Goal: Task Accomplishment & Management: Manage account settings

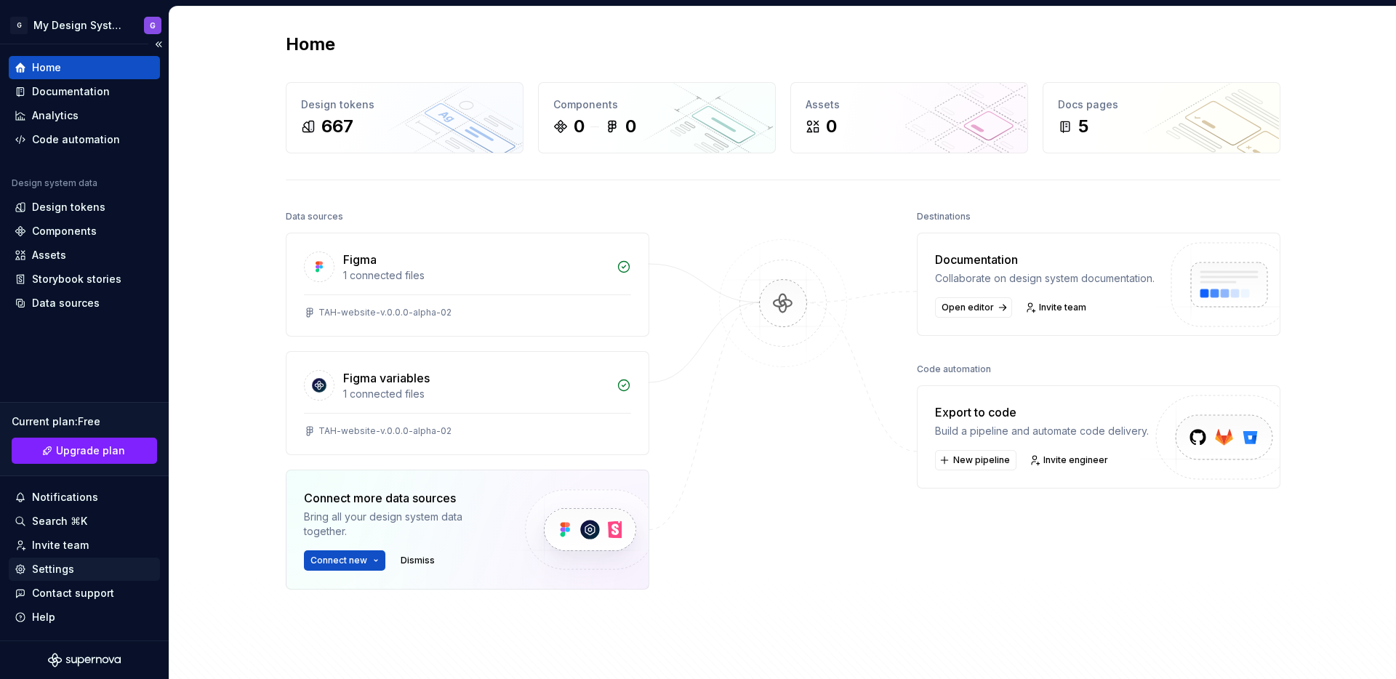
click at [52, 574] on div "Settings" at bounding box center [53, 569] width 42 height 15
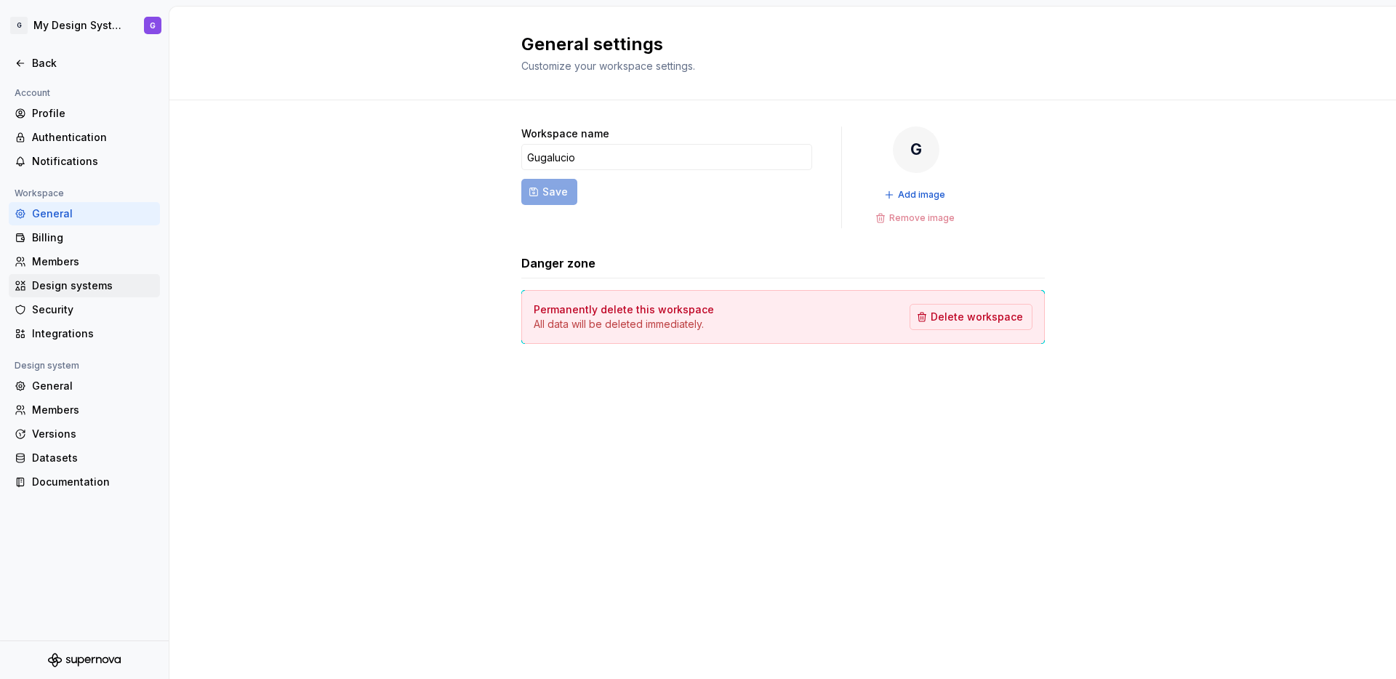
click at [92, 288] on div "Design systems" at bounding box center [93, 285] width 122 height 15
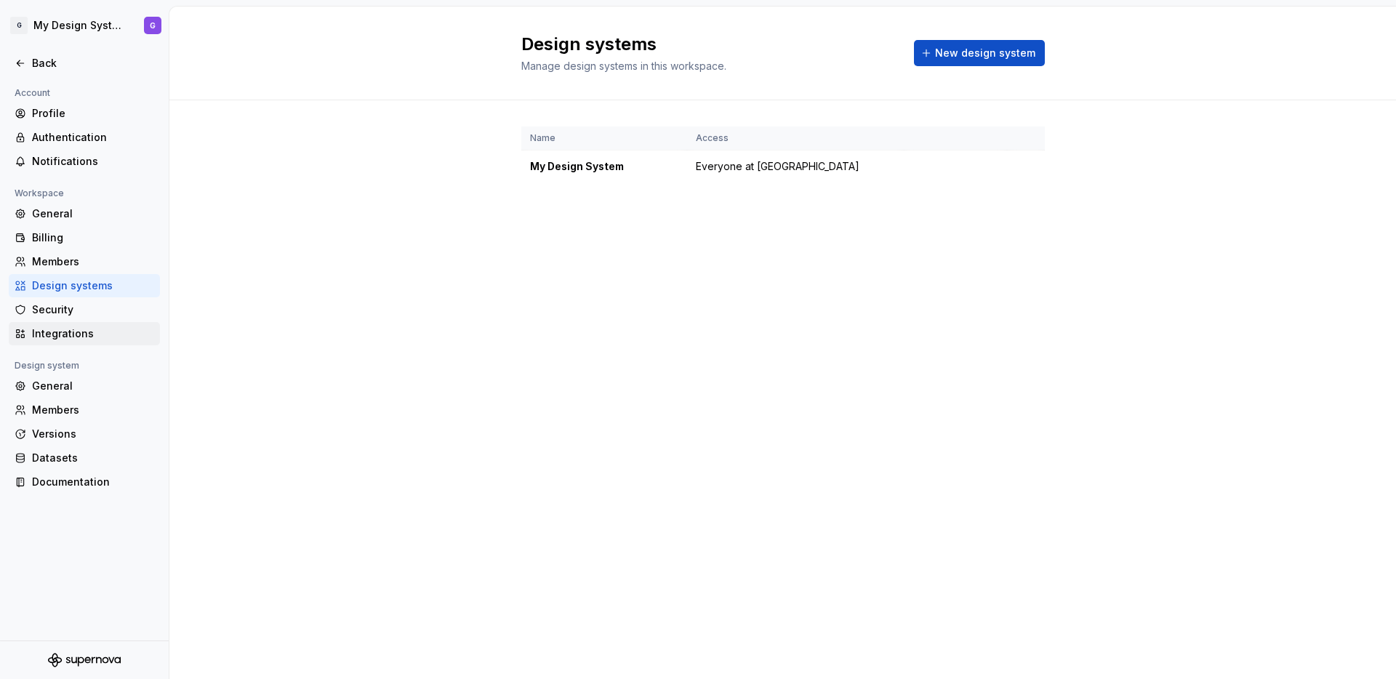
click at [57, 323] on div "Integrations" at bounding box center [84, 333] width 151 height 23
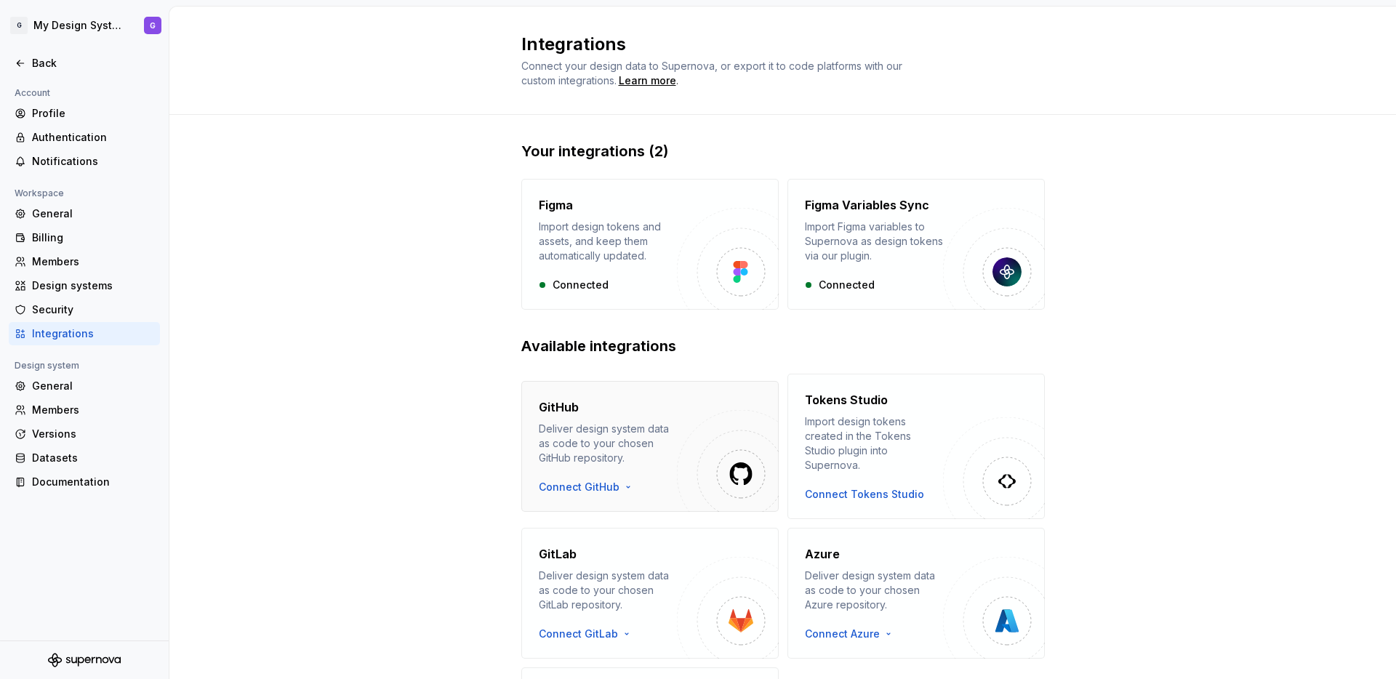
click at [656, 403] on div "GitHub" at bounding box center [608, 406] width 138 height 17
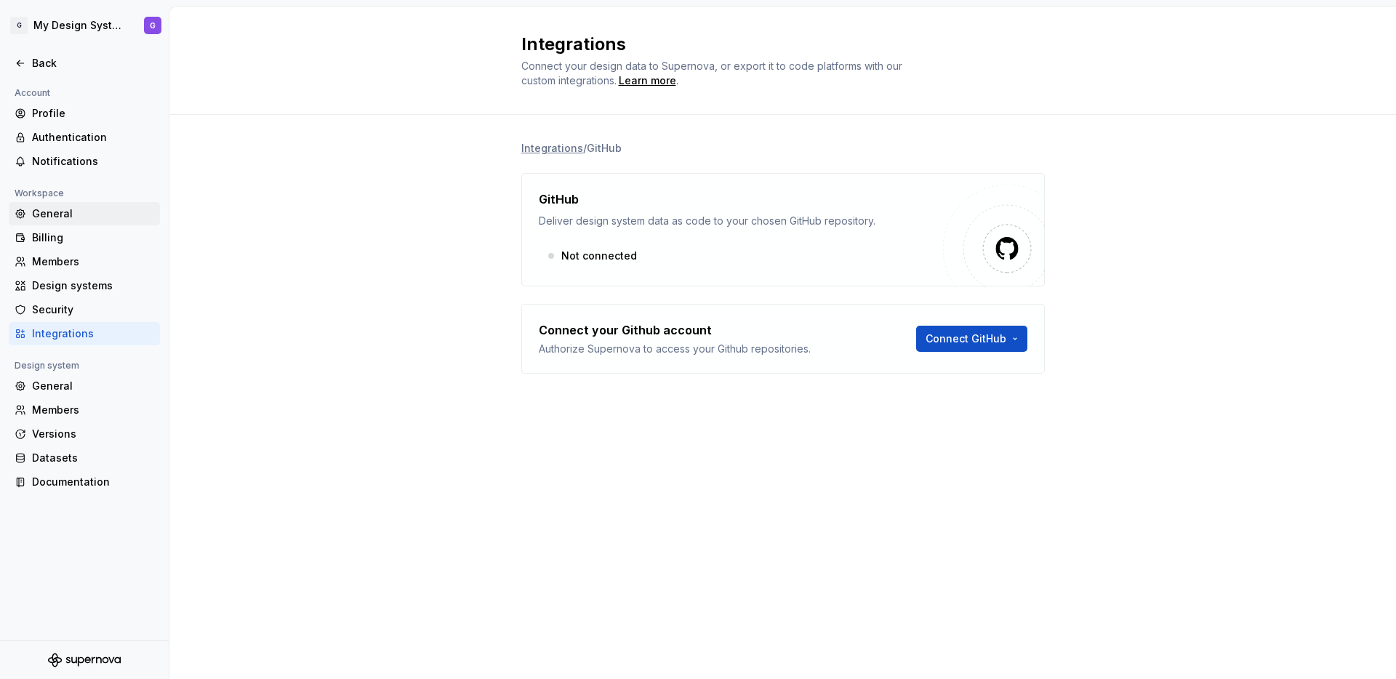
click at [94, 222] on div "General" at bounding box center [84, 213] width 151 height 23
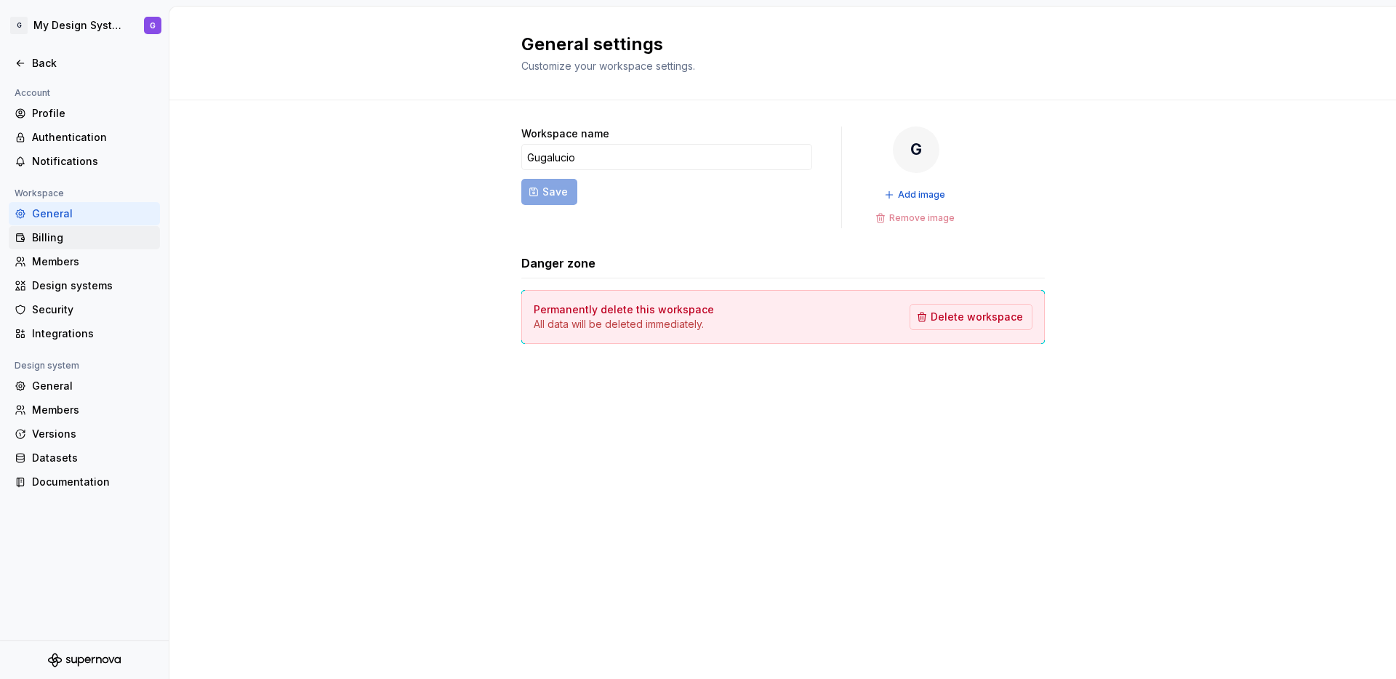
click at [85, 233] on div "Billing" at bounding box center [93, 237] width 122 height 15
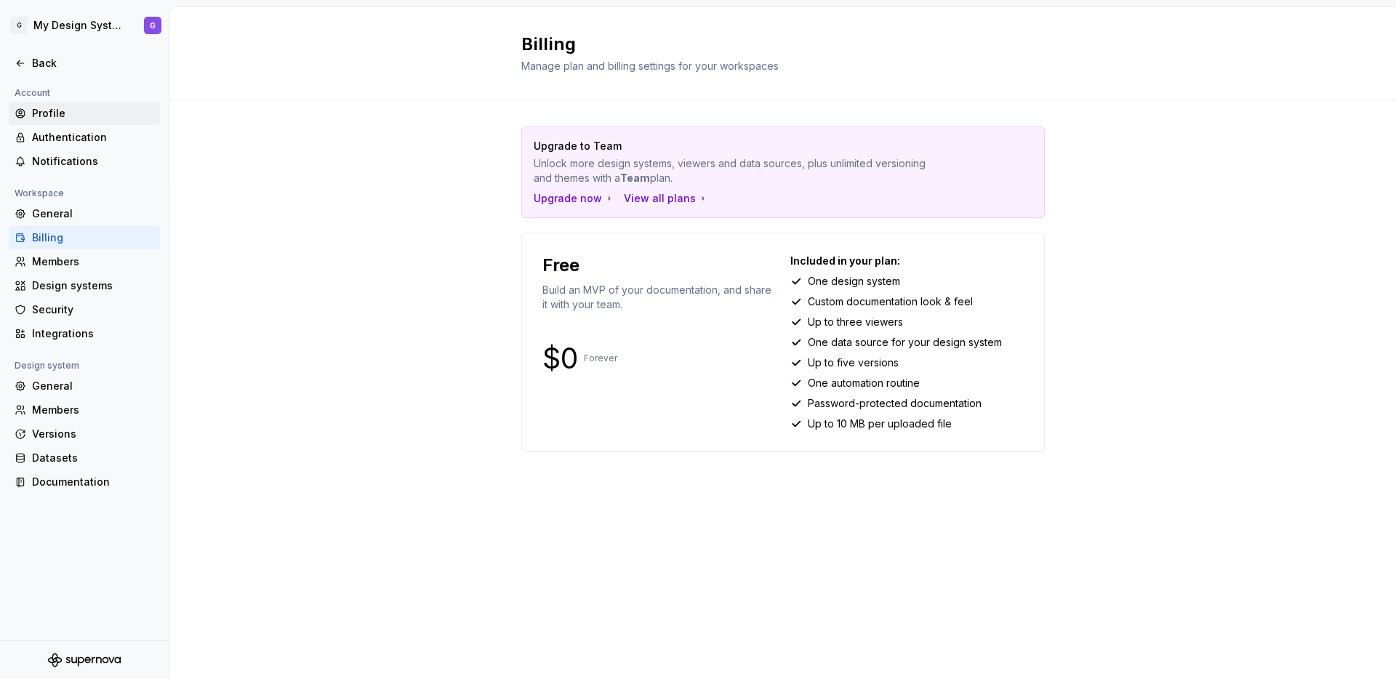
click at [65, 112] on div "Profile" at bounding box center [93, 113] width 122 height 15
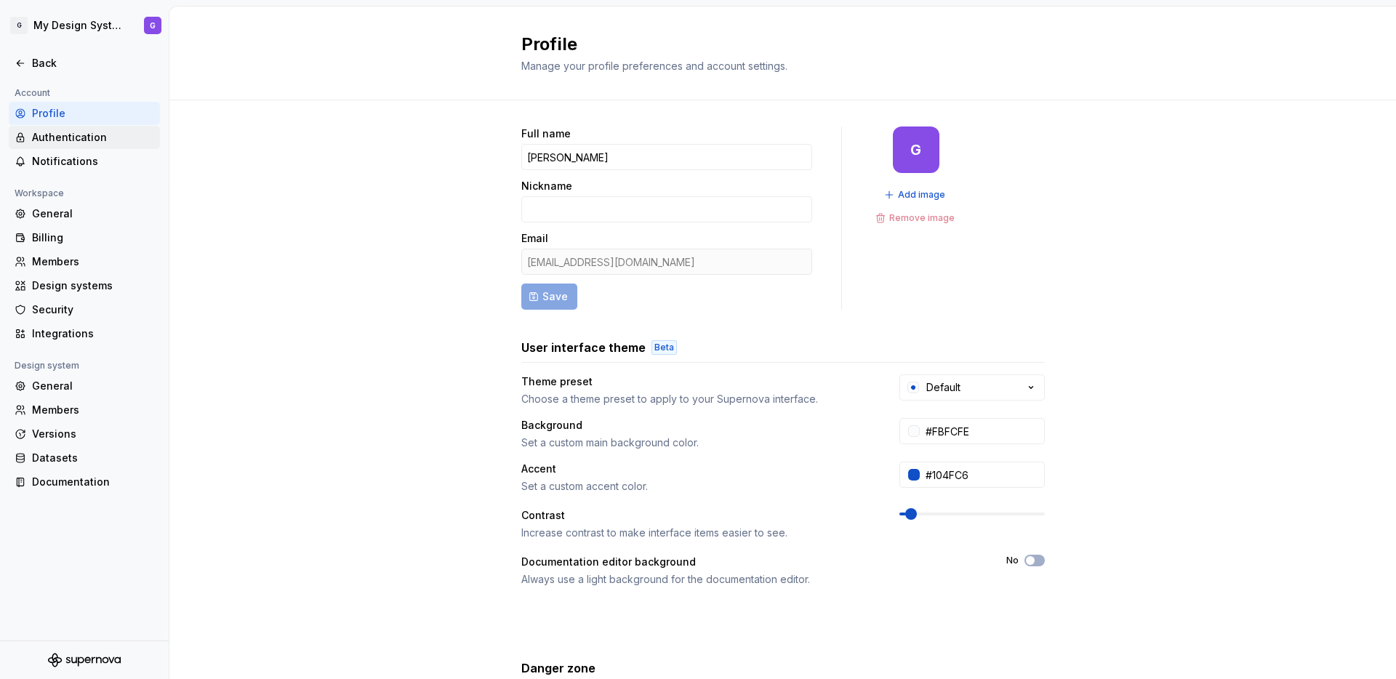
click at [57, 142] on div "Authentication" at bounding box center [93, 137] width 122 height 15
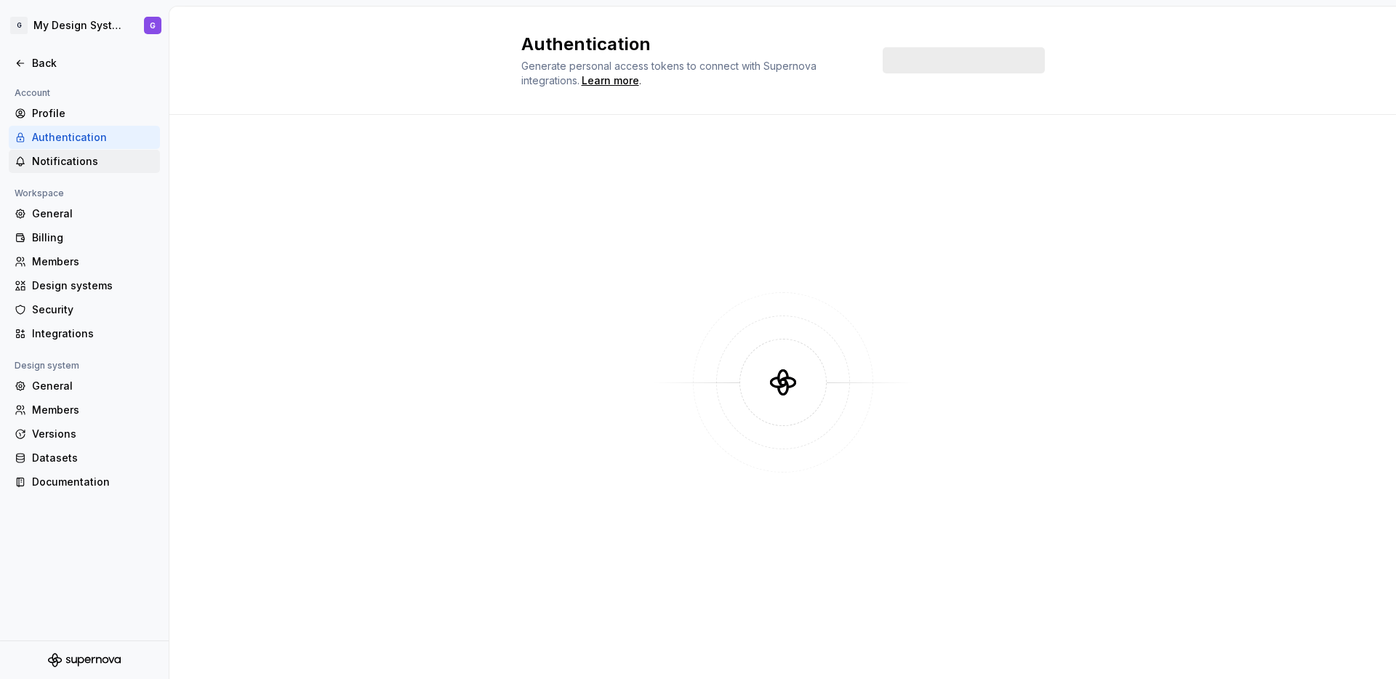
click at [57, 169] on div "Notifications" at bounding box center [84, 161] width 151 height 23
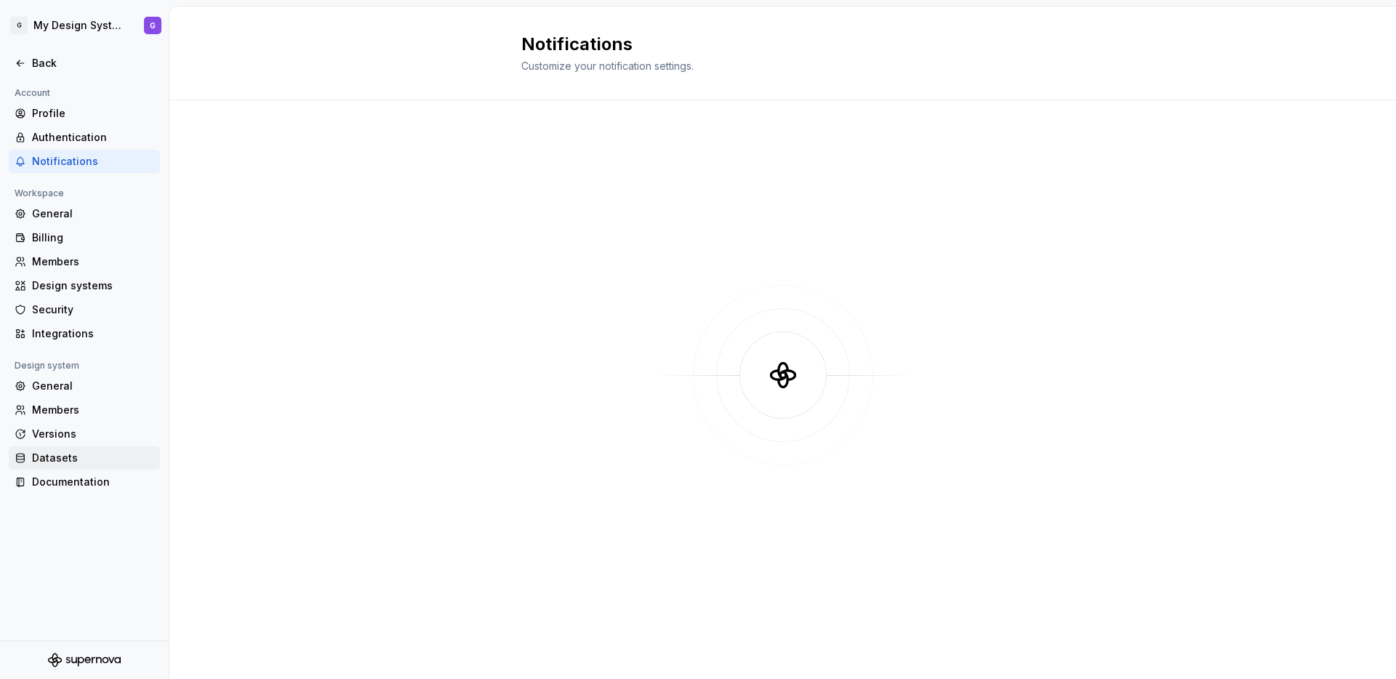
click at [68, 458] on div "Datasets" at bounding box center [93, 458] width 122 height 15
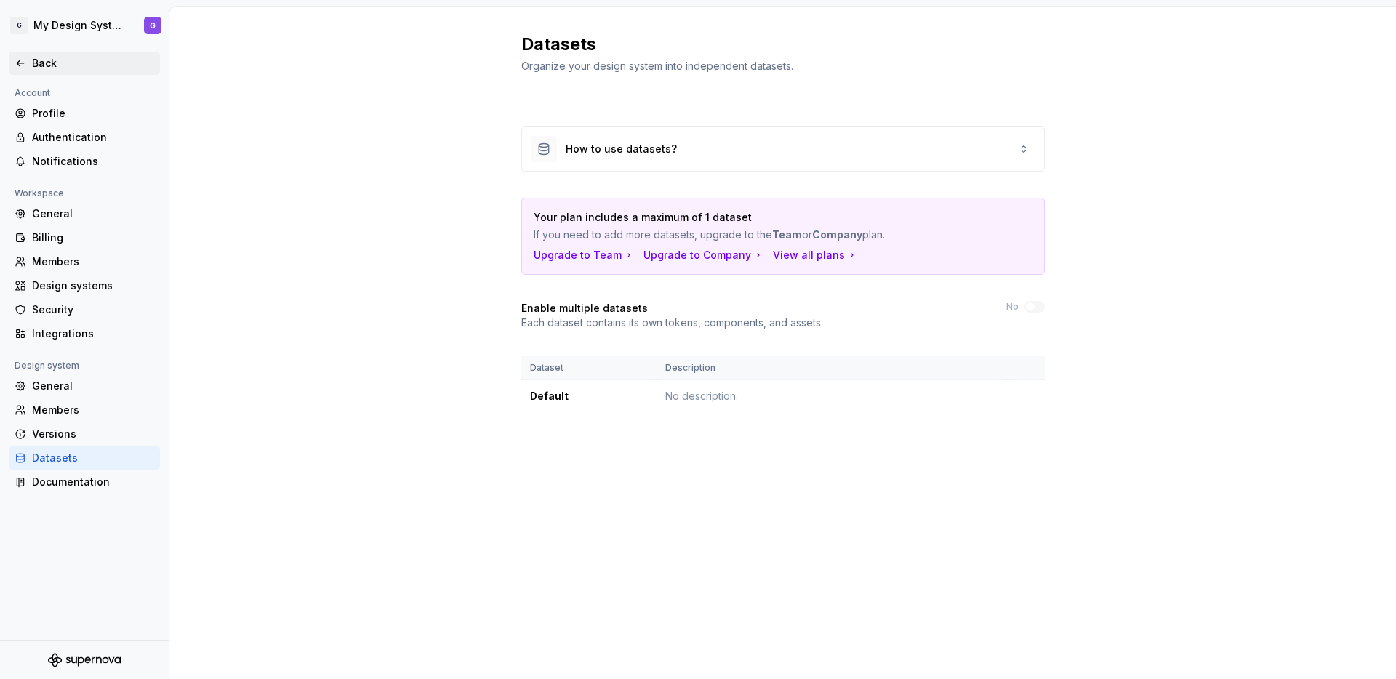
click at [23, 56] on div "Back" at bounding box center [85, 63] width 140 height 15
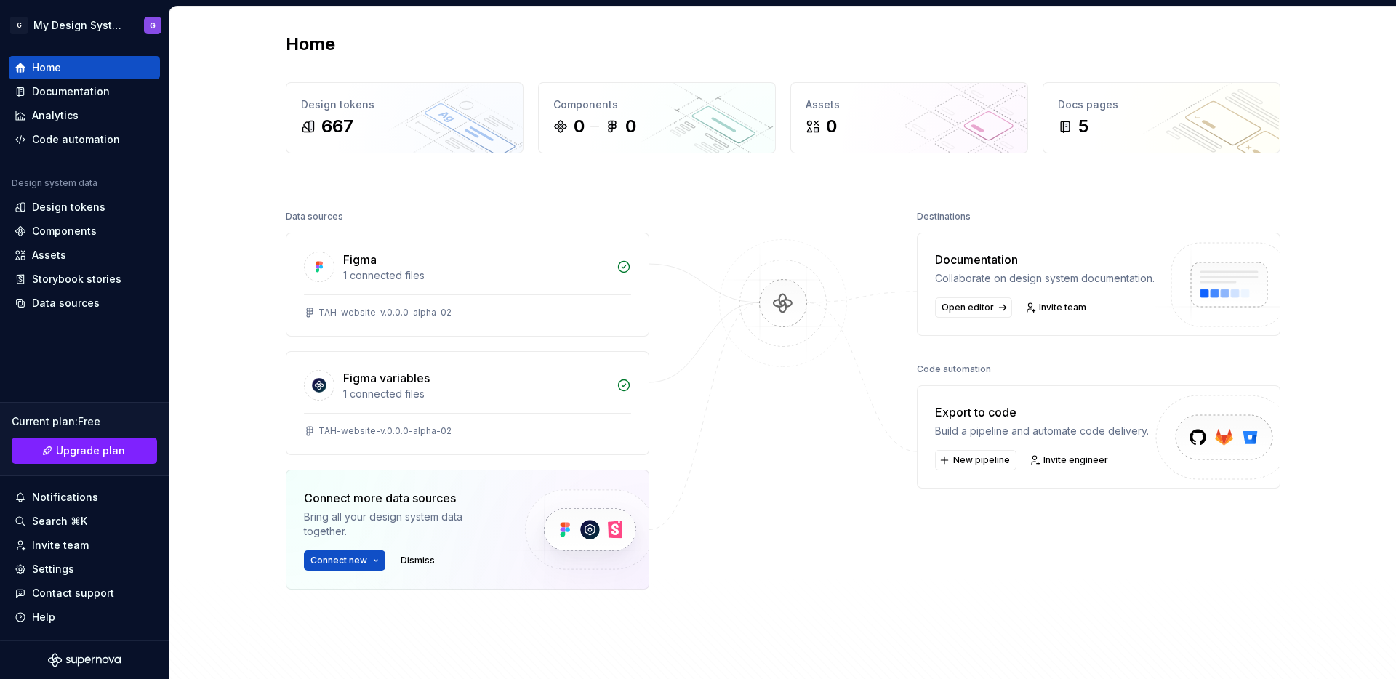
click at [1309, 198] on div "Home Design tokens 667 Components 0 0 Assets 0 Docs pages 5 Data sources Figma …" at bounding box center [782, 377] width 1226 height 741
click at [376, 115] on div "667" at bounding box center [404, 126] width 207 height 23
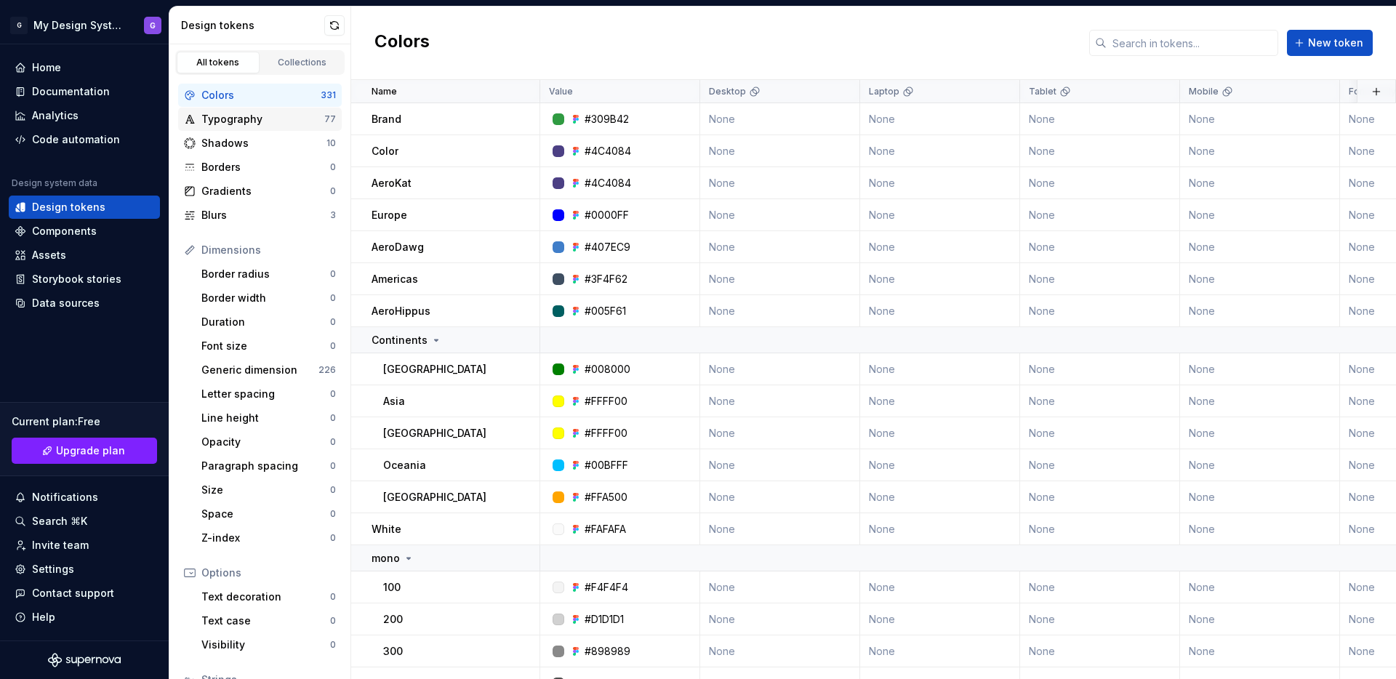
click at [257, 115] on div "Typography" at bounding box center [262, 119] width 123 height 15
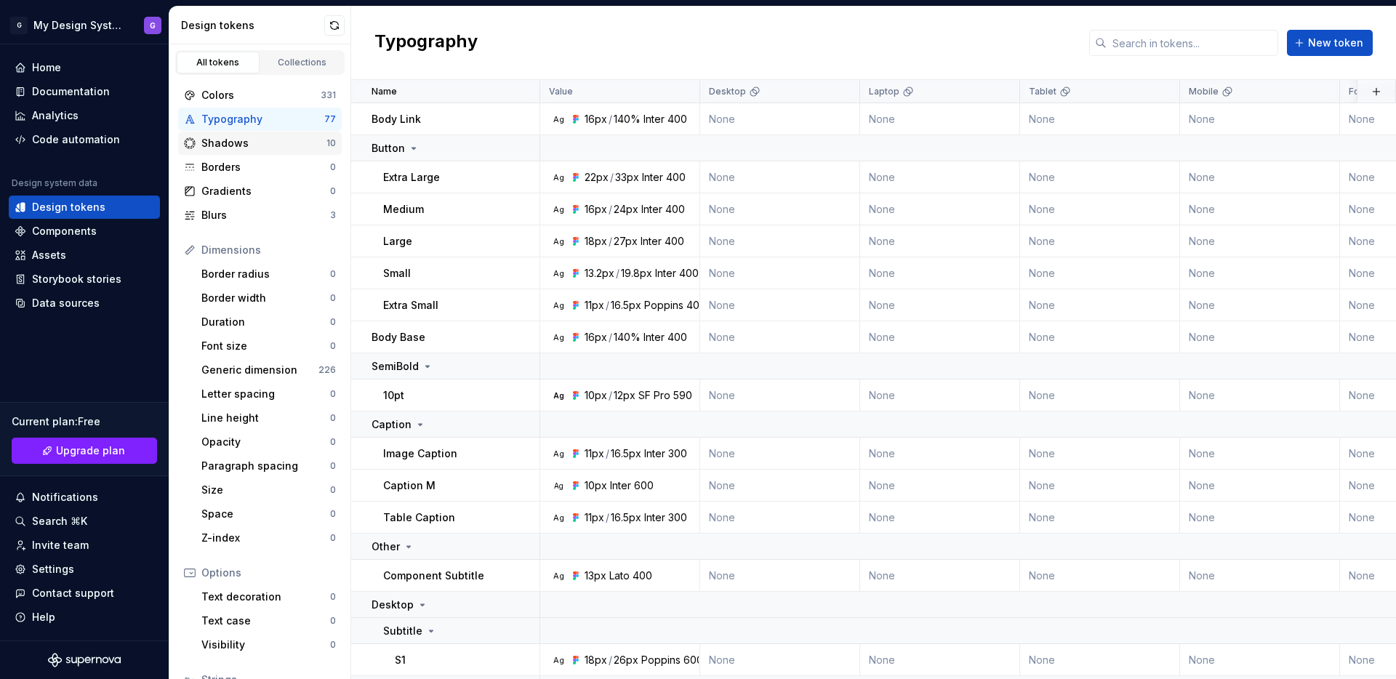
click at [244, 144] on div "Shadows" at bounding box center [263, 143] width 125 height 15
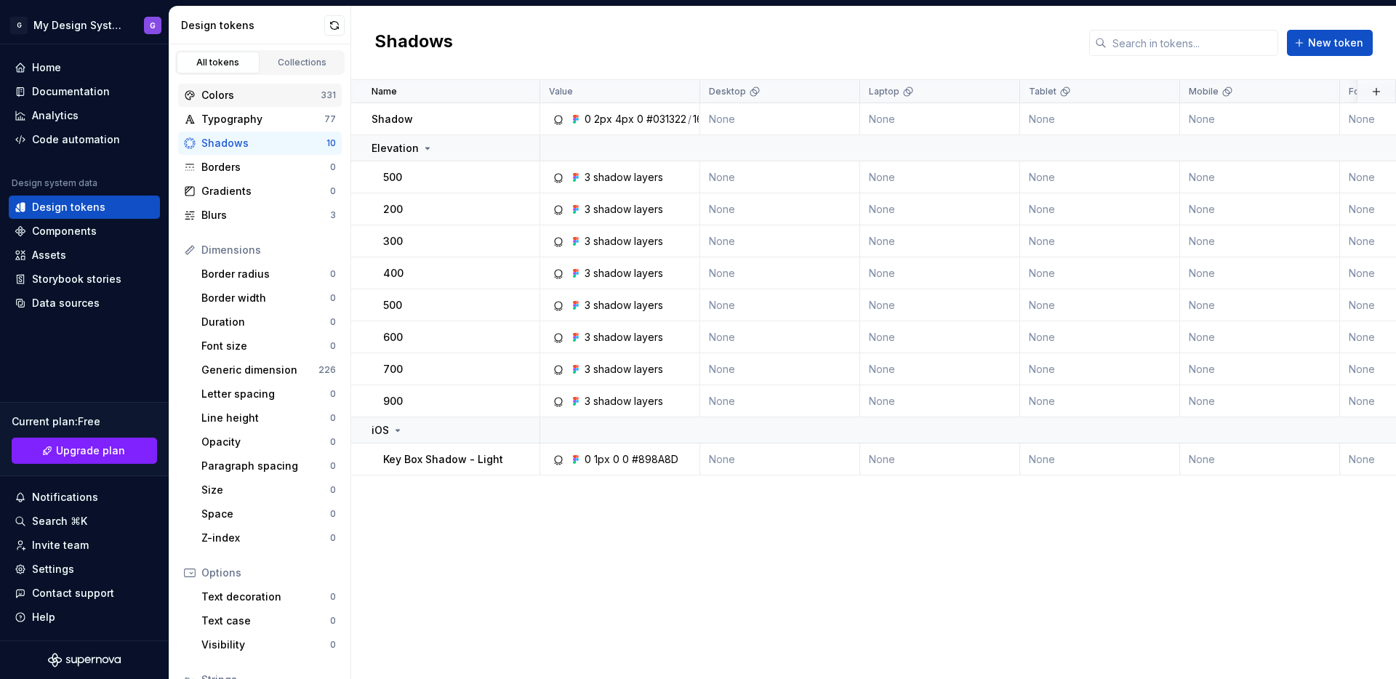
click at [257, 94] on div "Colors" at bounding box center [260, 95] width 119 height 15
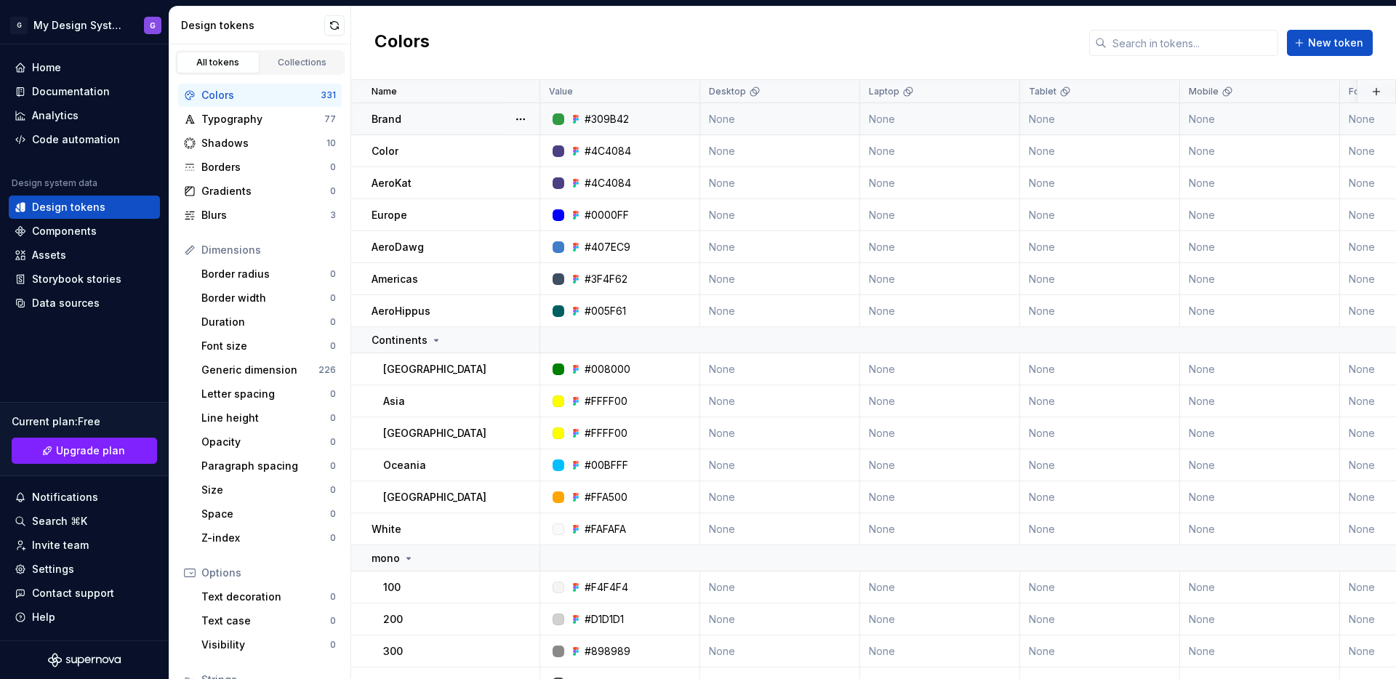
click at [578, 118] on icon at bounding box center [577, 119] width 3 height 3
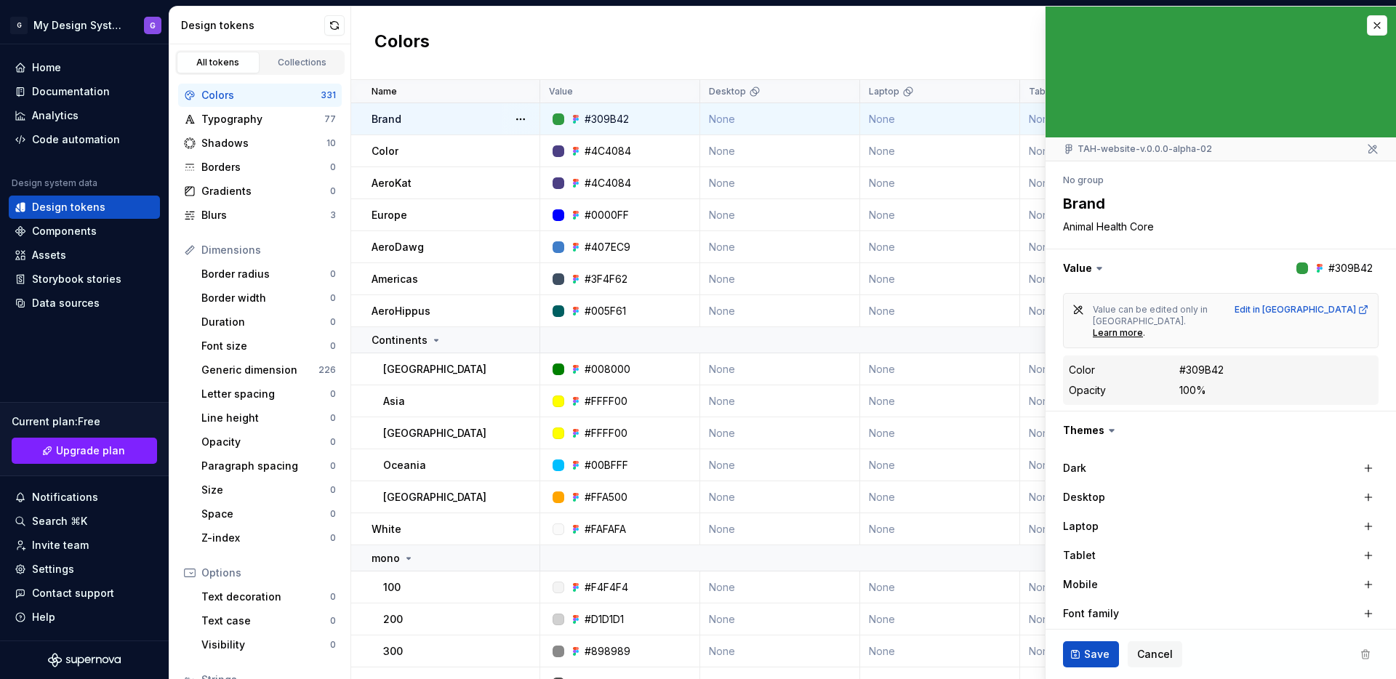
click at [650, 119] on div "#309B42" at bounding box center [624, 119] width 149 height 15
click at [1358, 458] on button "button" at bounding box center [1368, 468] width 20 height 20
click at [1209, 458] on button "button" at bounding box center [1218, 468] width 26 height 26
click at [1363, 458] on button "button" at bounding box center [1368, 468] width 20 height 20
type textarea "*"
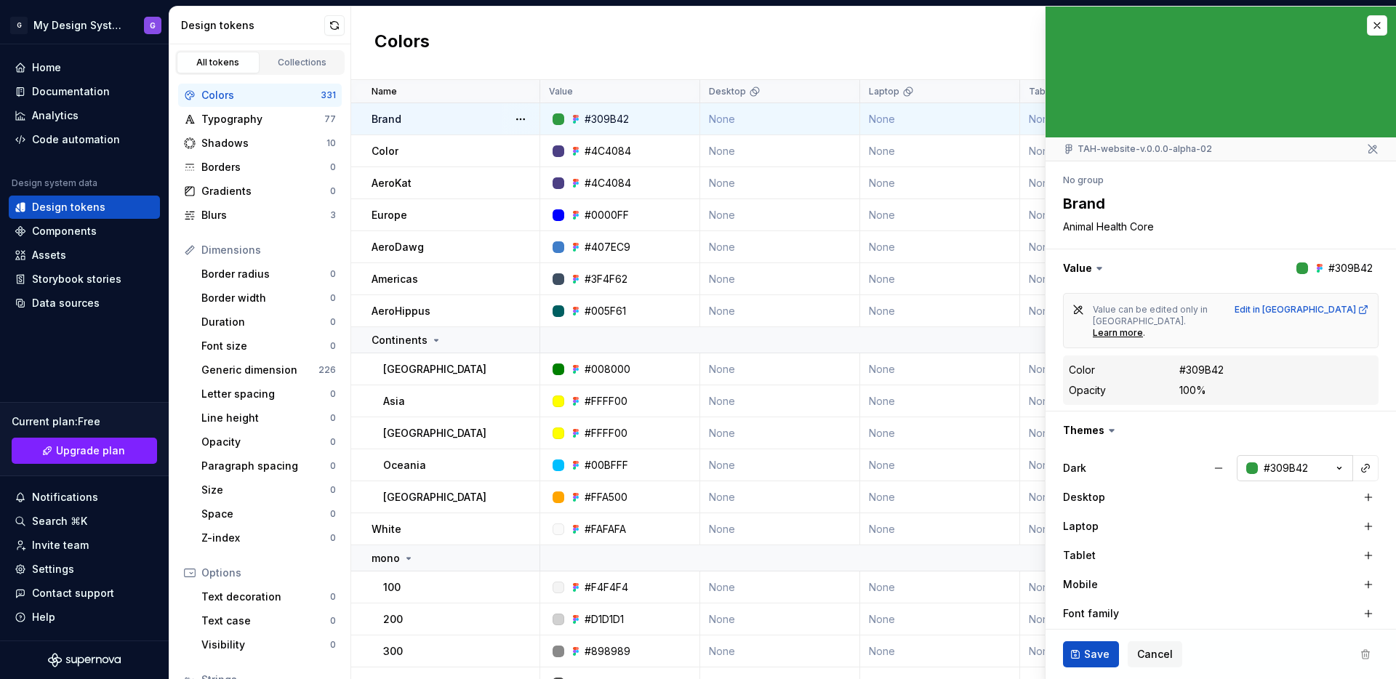
click at [1285, 461] on div "#309B42" at bounding box center [1285, 468] width 44 height 15
click at [1156, 651] on span "Cancel" at bounding box center [1155, 654] width 36 height 15
